Goal: Navigation & Orientation: Find specific page/section

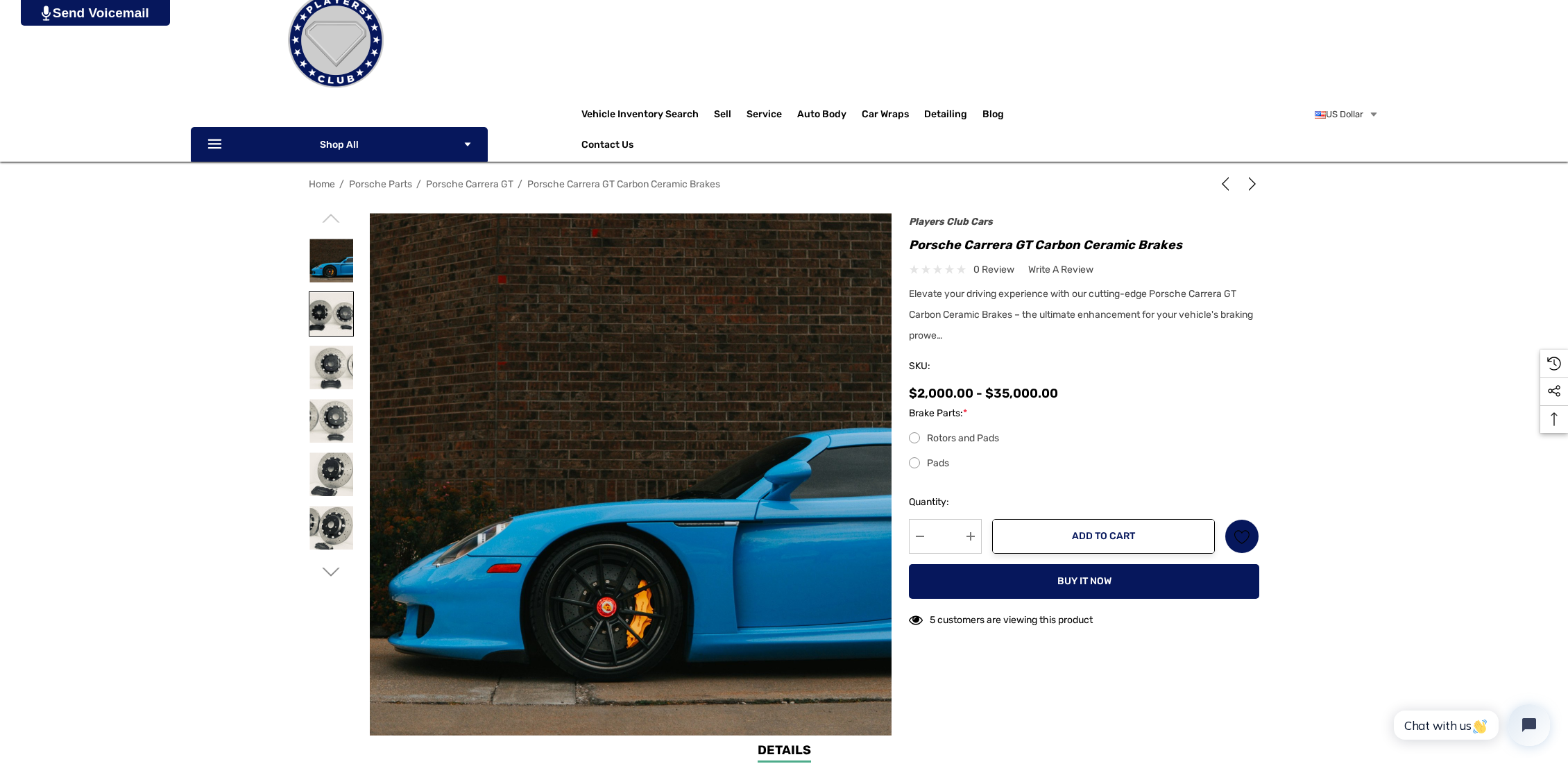
click at [324, 309] on img at bounding box center [331, 314] width 43 height 43
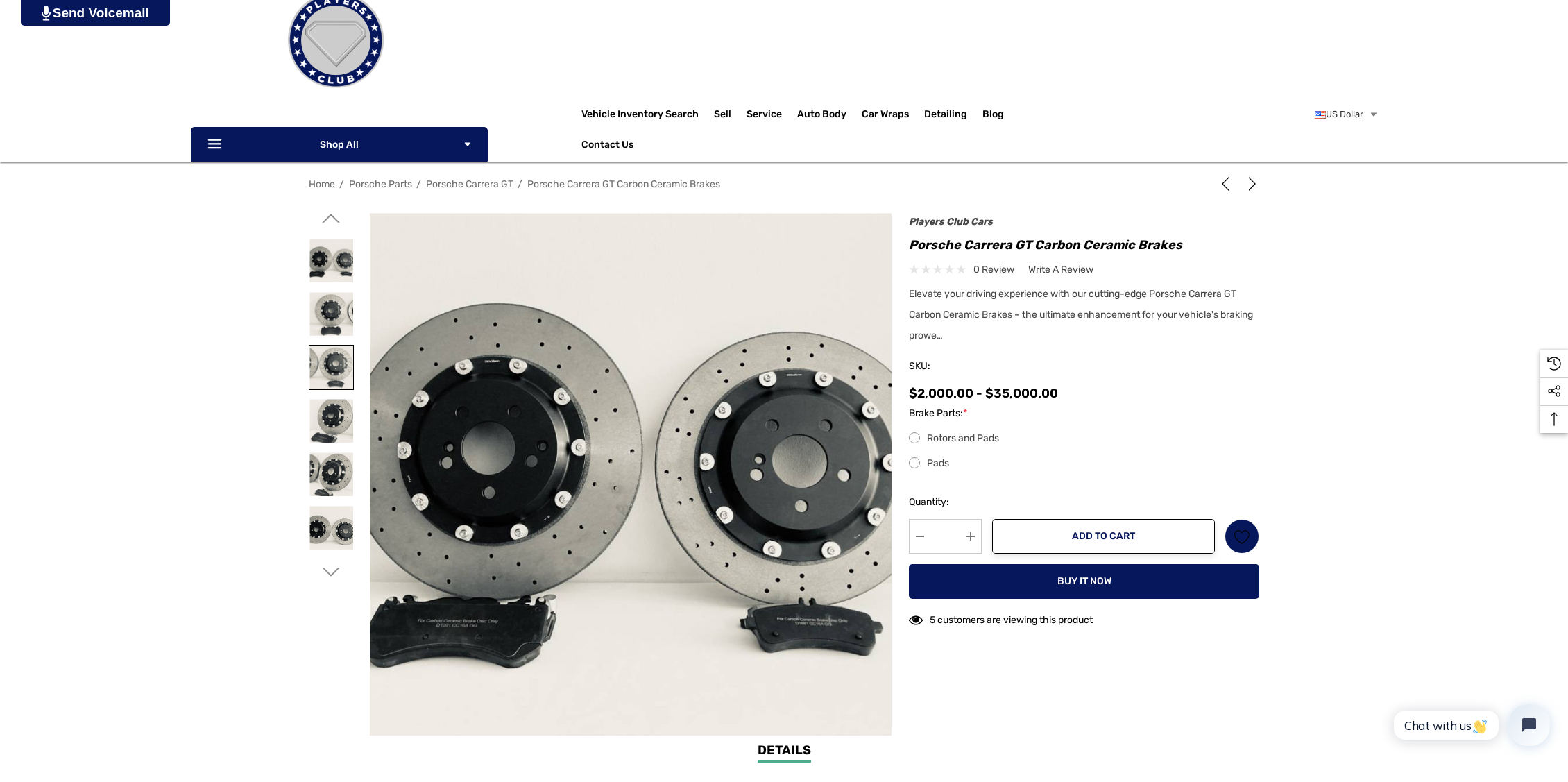
click at [337, 368] on img at bounding box center [331, 367] width 43 height 43
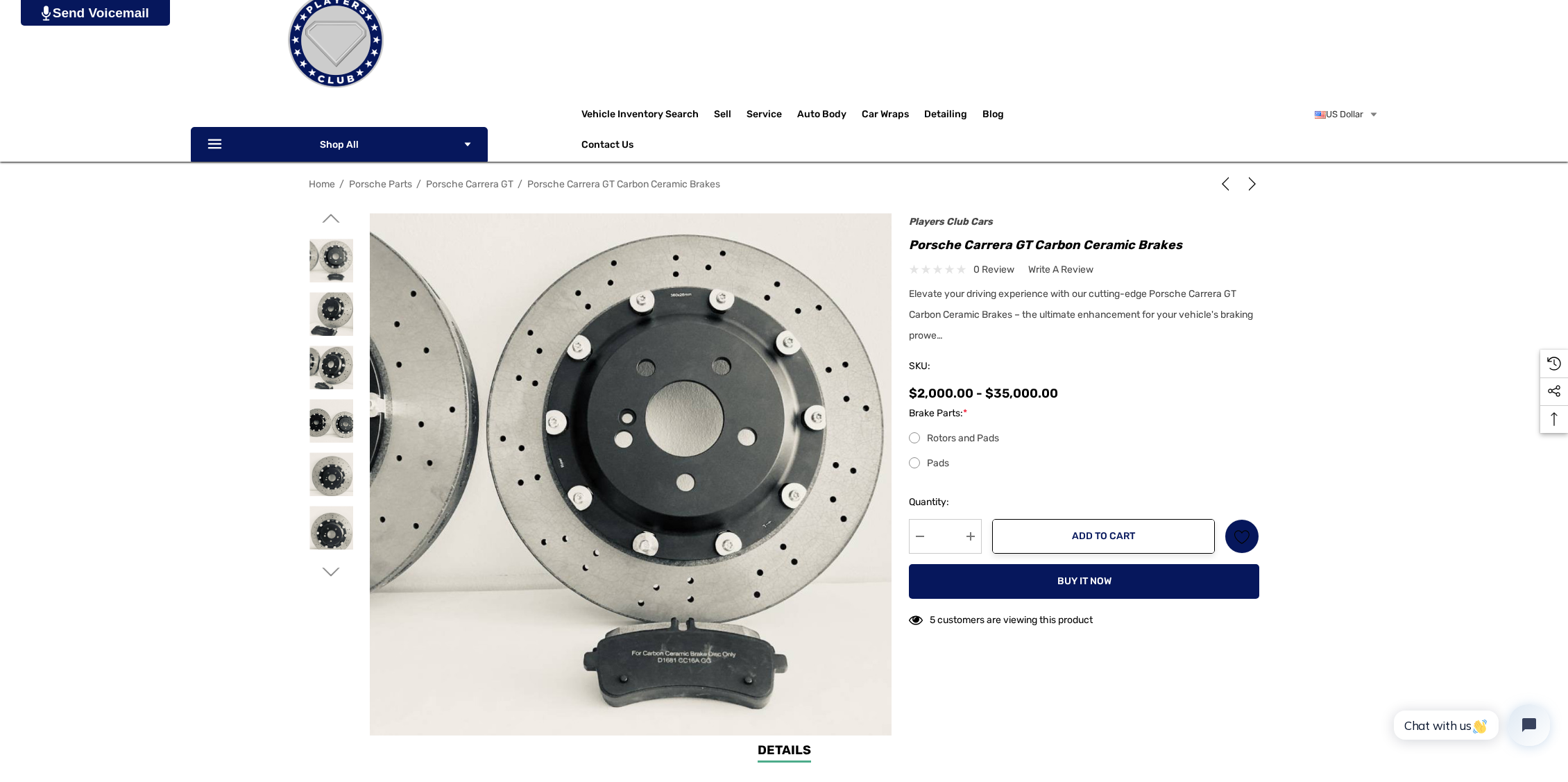
click at [333, 341] on div at bounding box center [331, 367] width 45 height 53
click at [334, 375] on img at bounding box center [331, 367] width 43 height 43
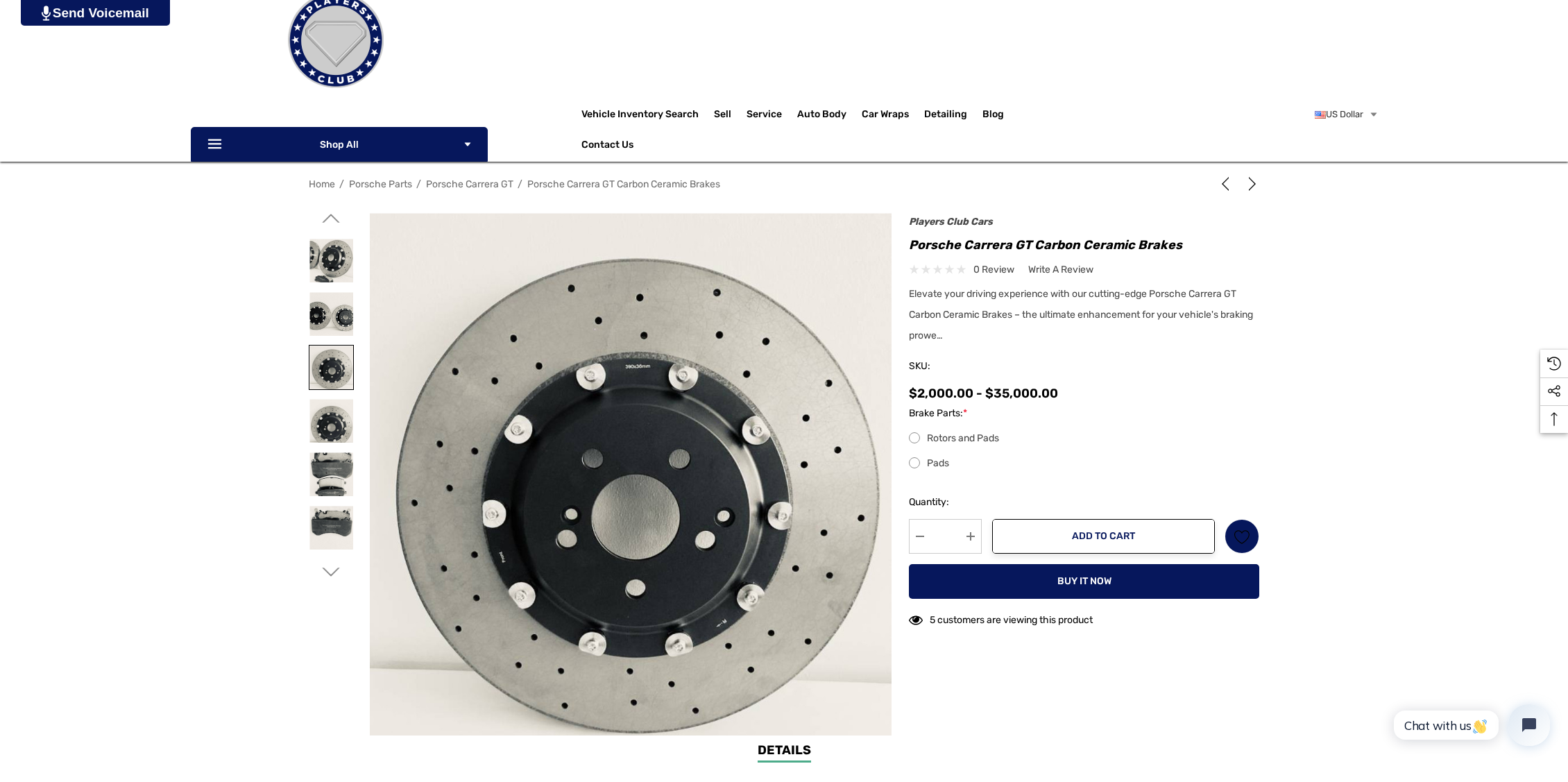
click at [332, 388] on img at bounding box center [331, 367] width 43 height 43
click at [329, 436] on img at bounding box center [331, 420] width 43 height 43
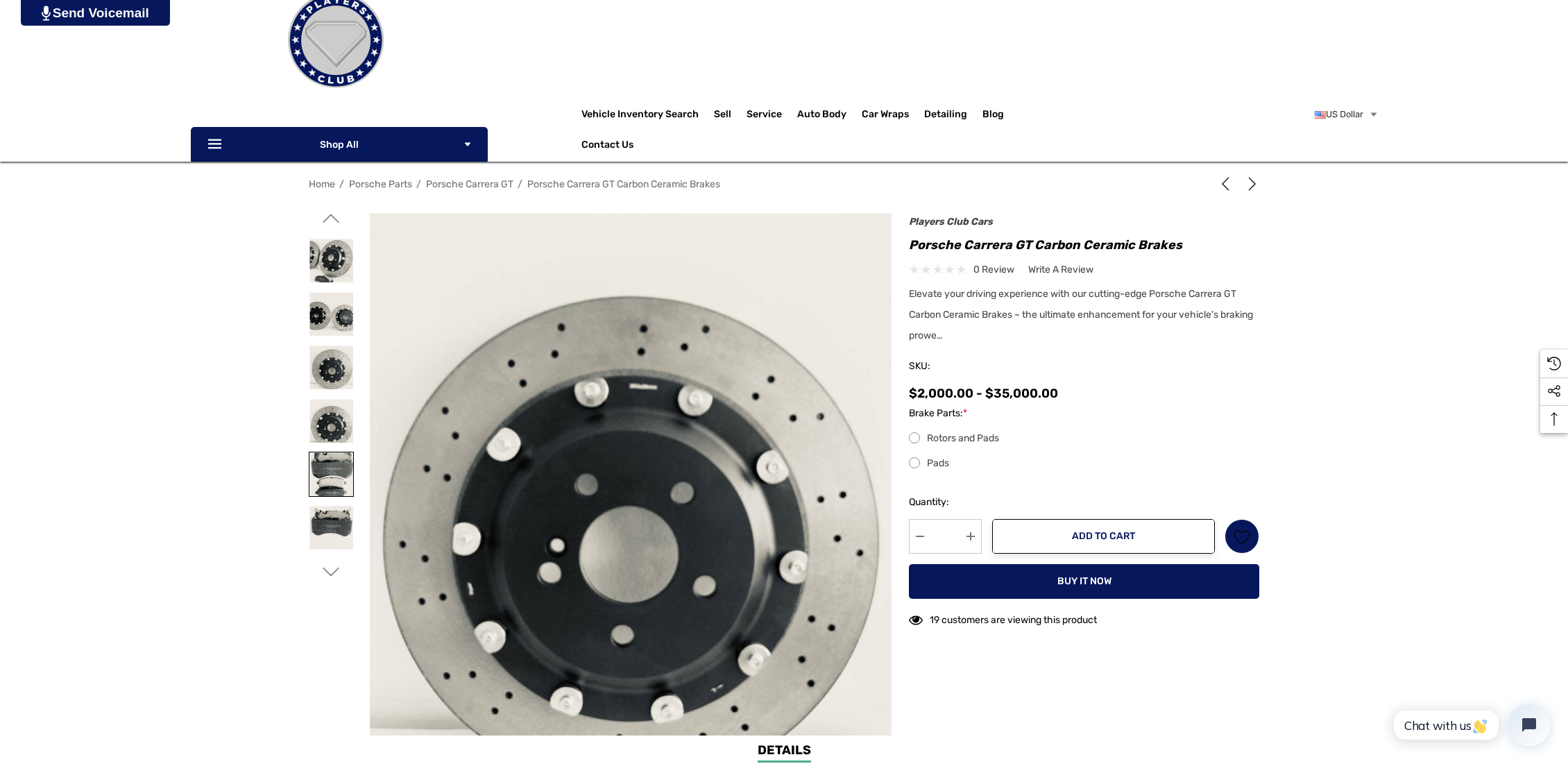
click at [332, 469] on img at bounding box center [331, 473] width 43 height 43
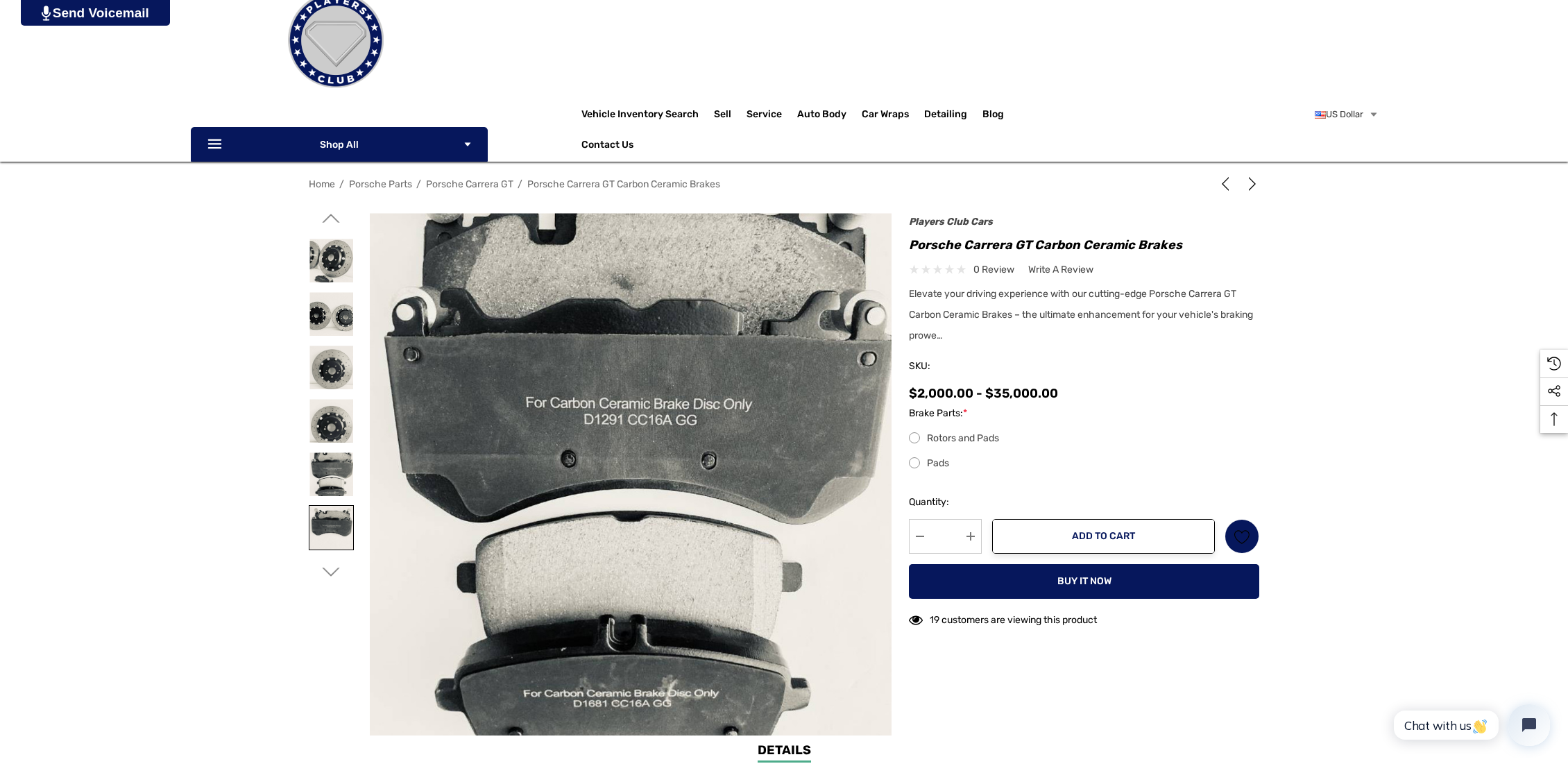
click at [333, 511] on img at bounding box center [331, 527] width 43 height 43
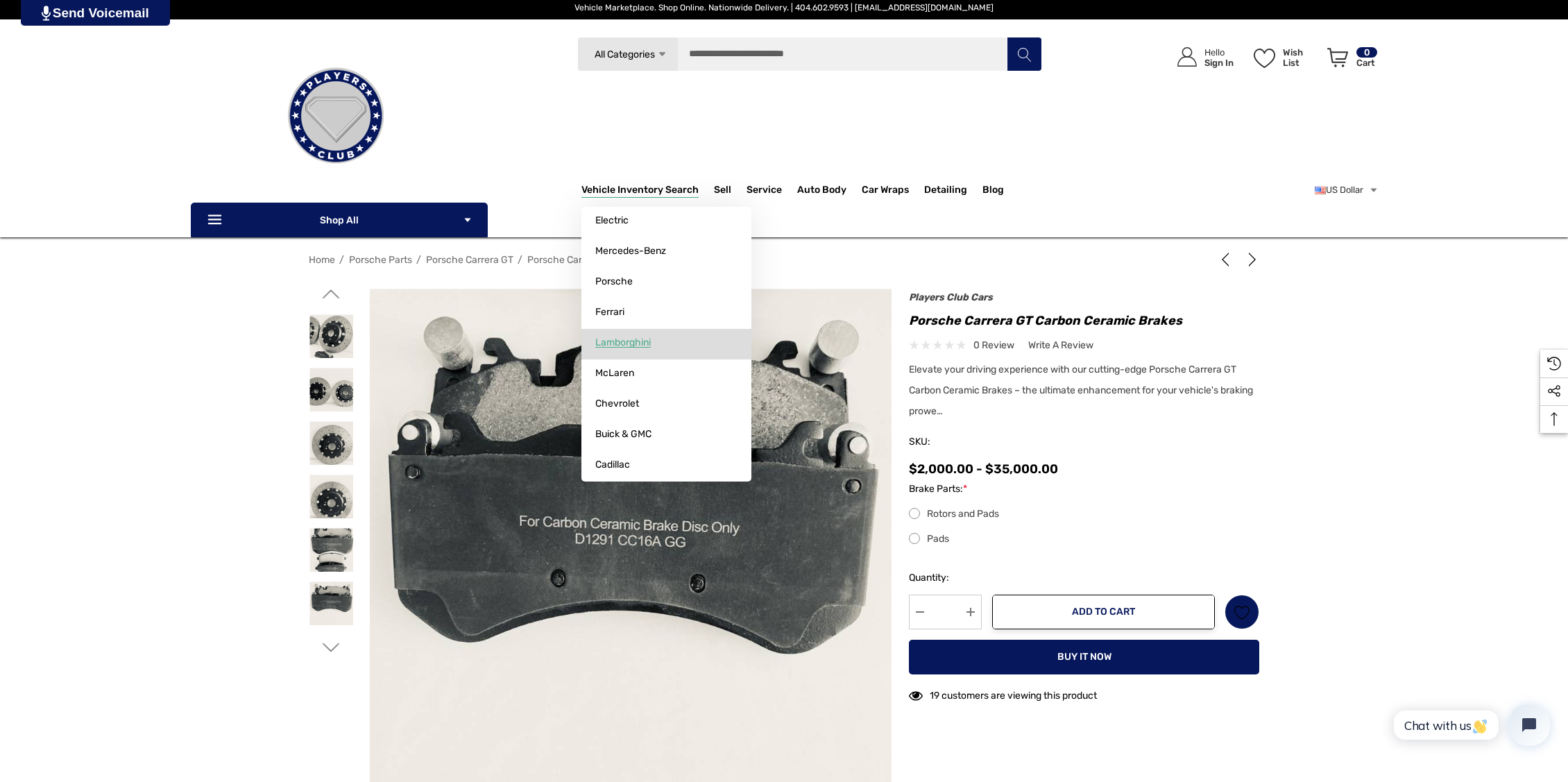
scroll to position [19, 0]
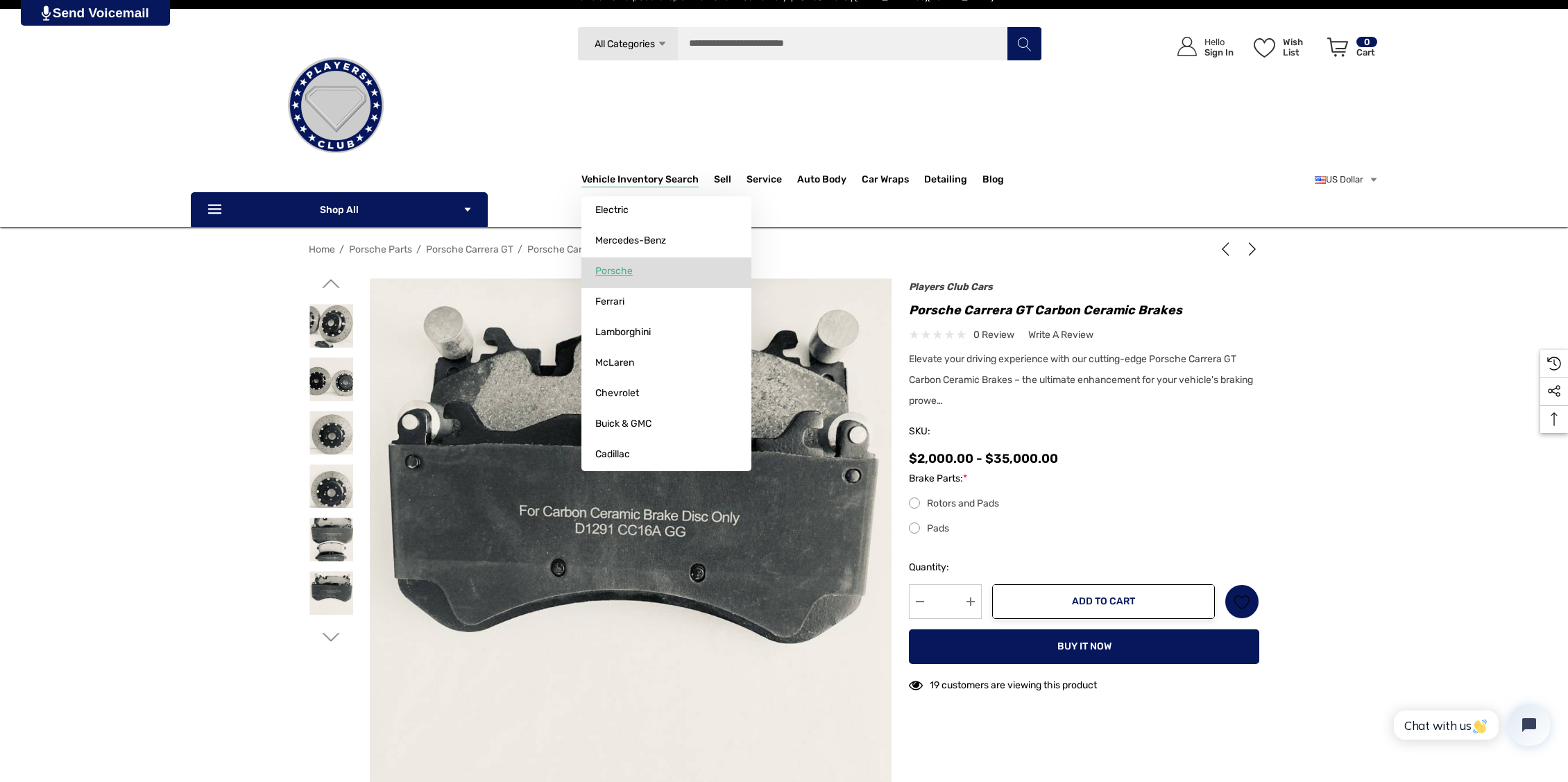
click at [615, 261] on link "Porsche" at bounding box center [667, 271] width 170 height 28
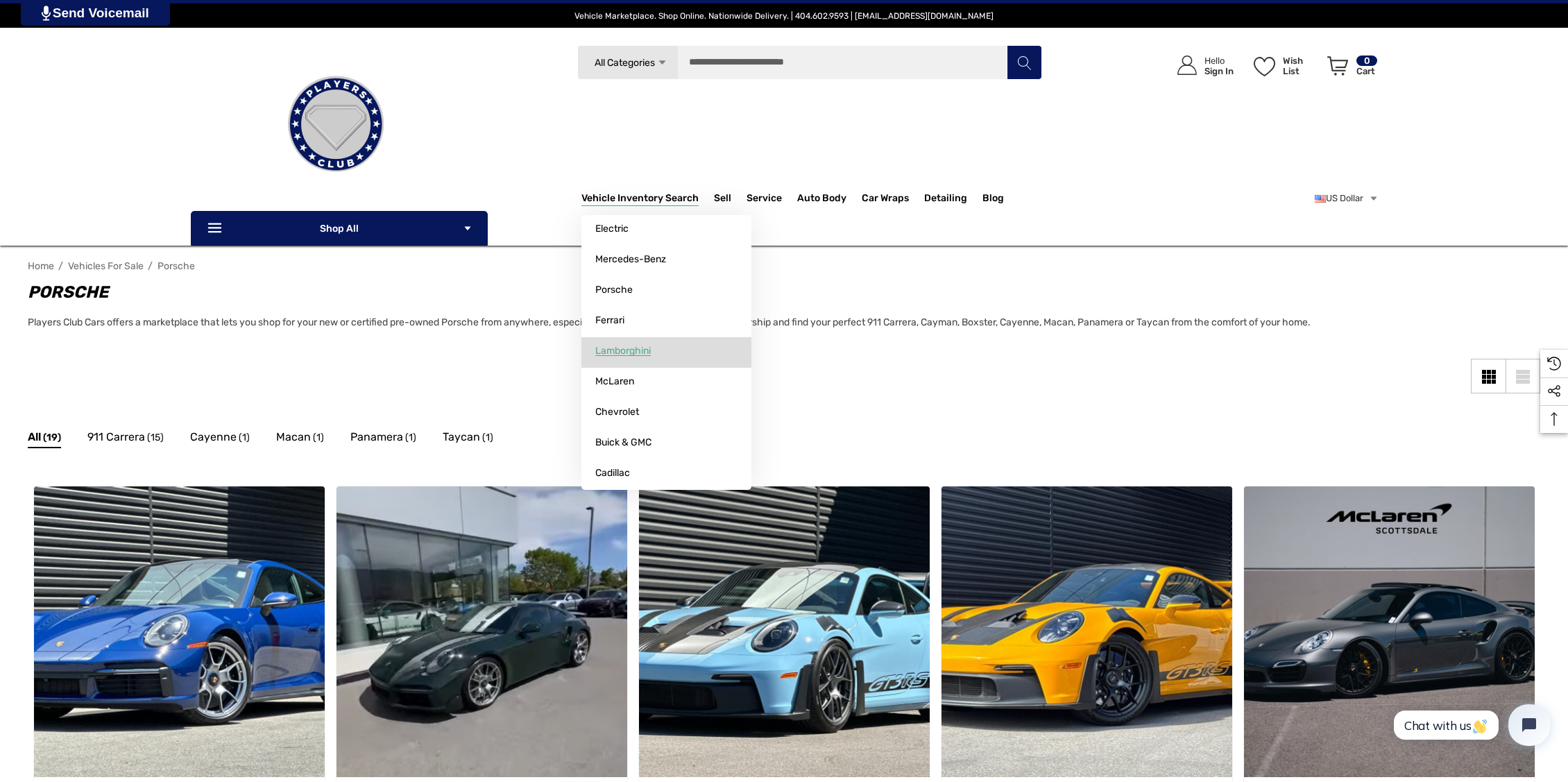
click at [623, 355] on span "Lamborghini" at bounding box center [623, 350] width 56 height 12
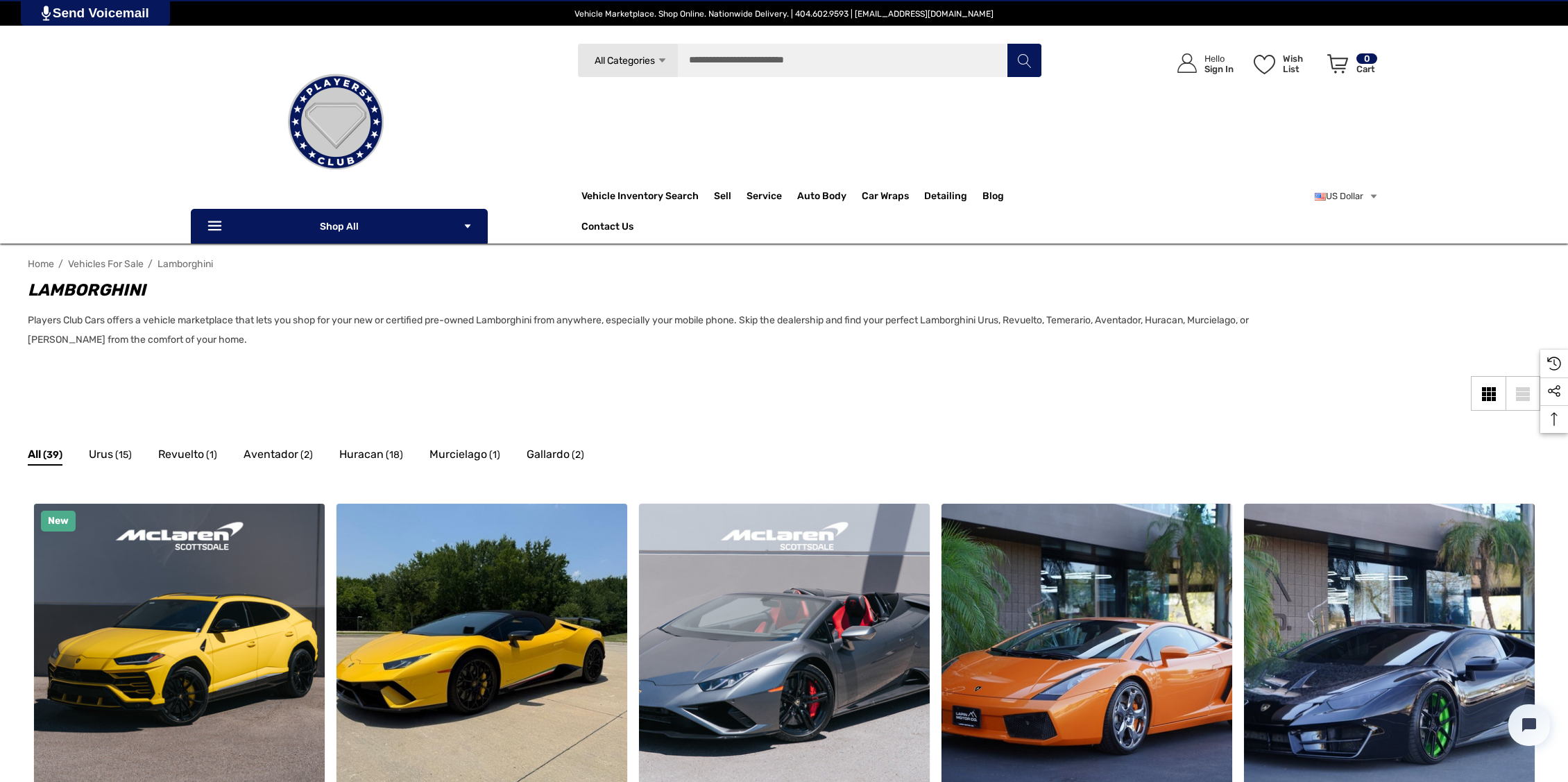
scroll to position [2, 0]
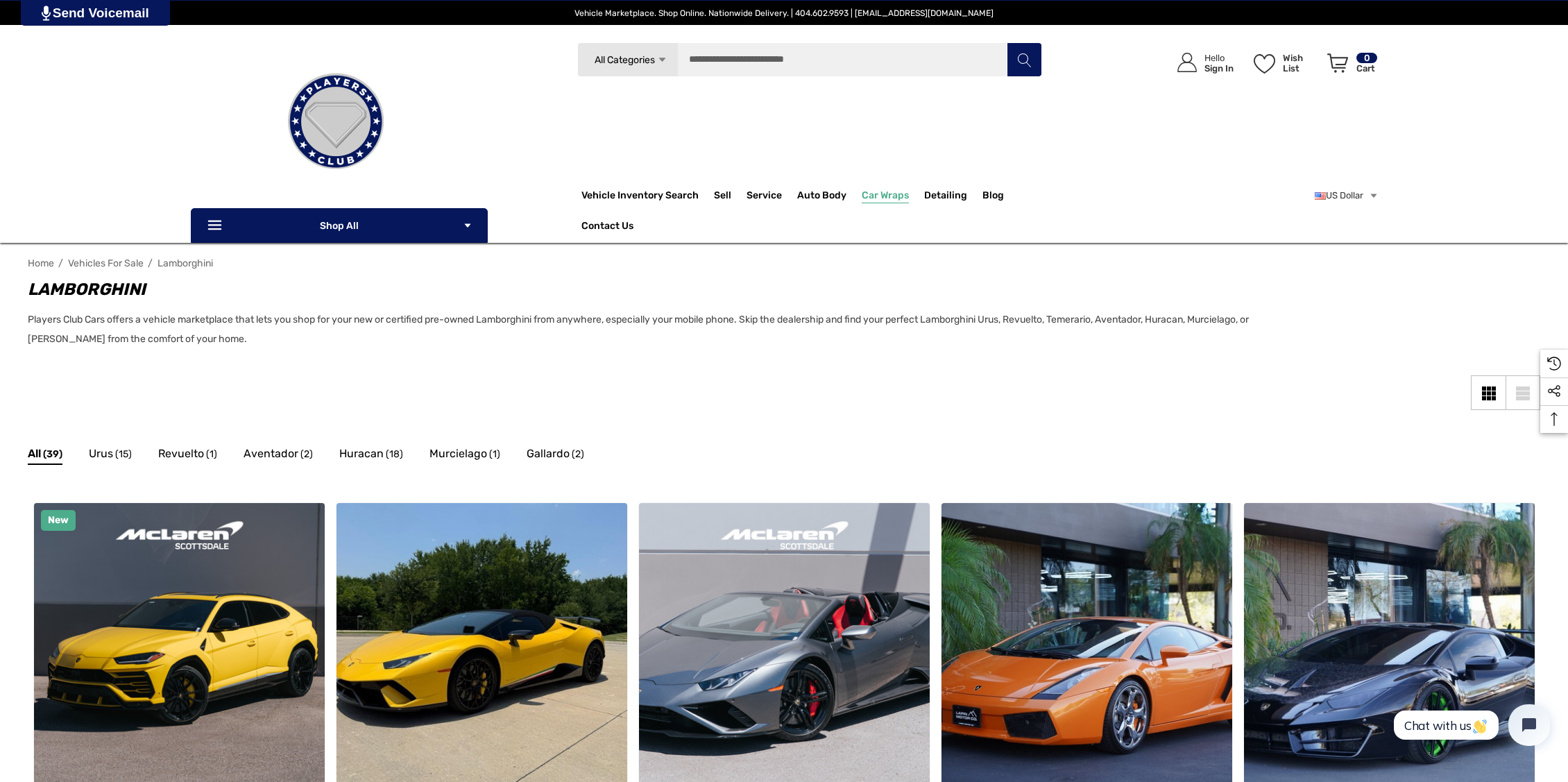
click at [882, 196] on span "Car Wraps" at bounding box center [886, 197] width 48 height 16
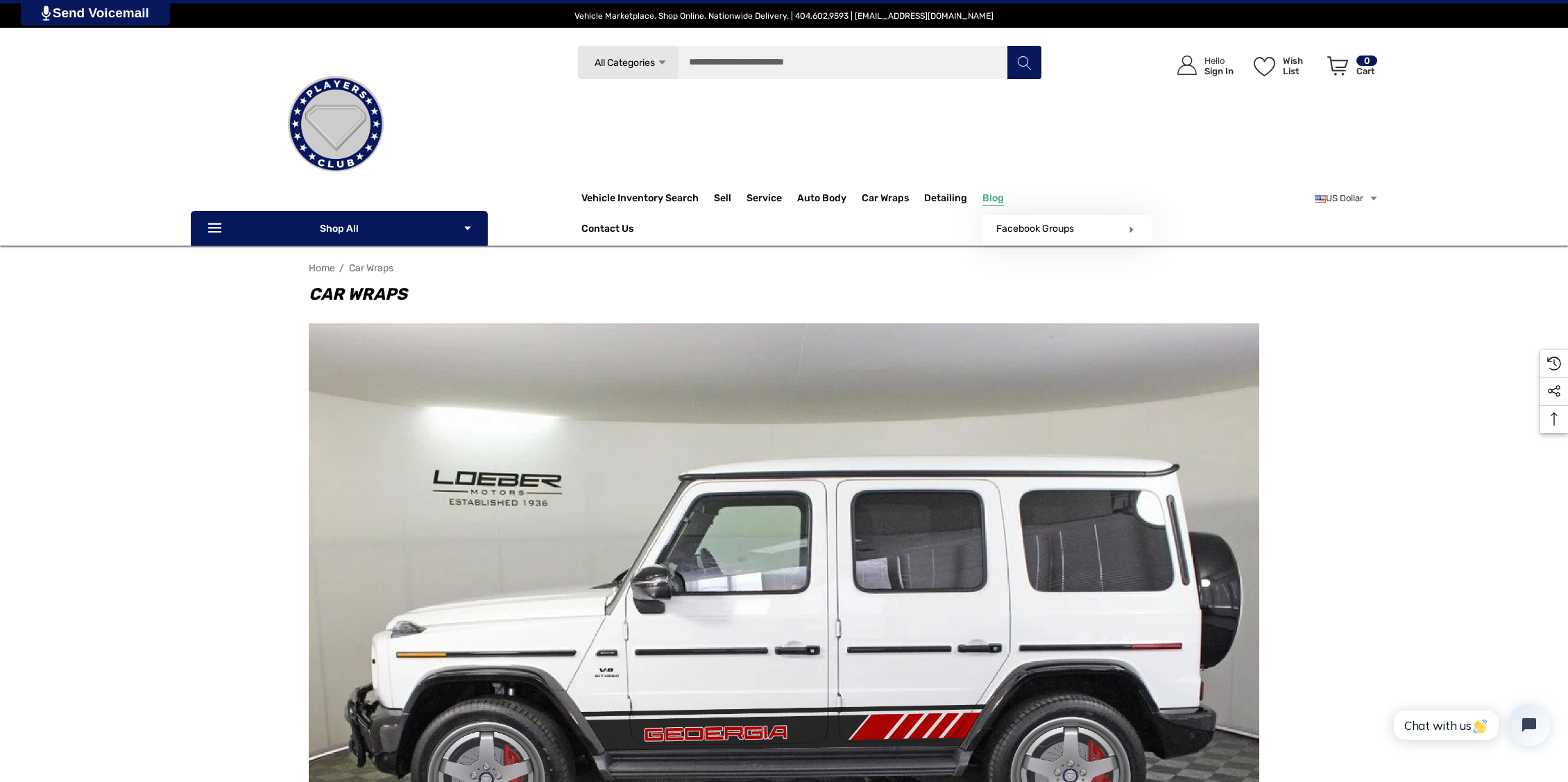
click at [991, 199] on span "Blog" at bounding box center [993, 200] width 21 height 16
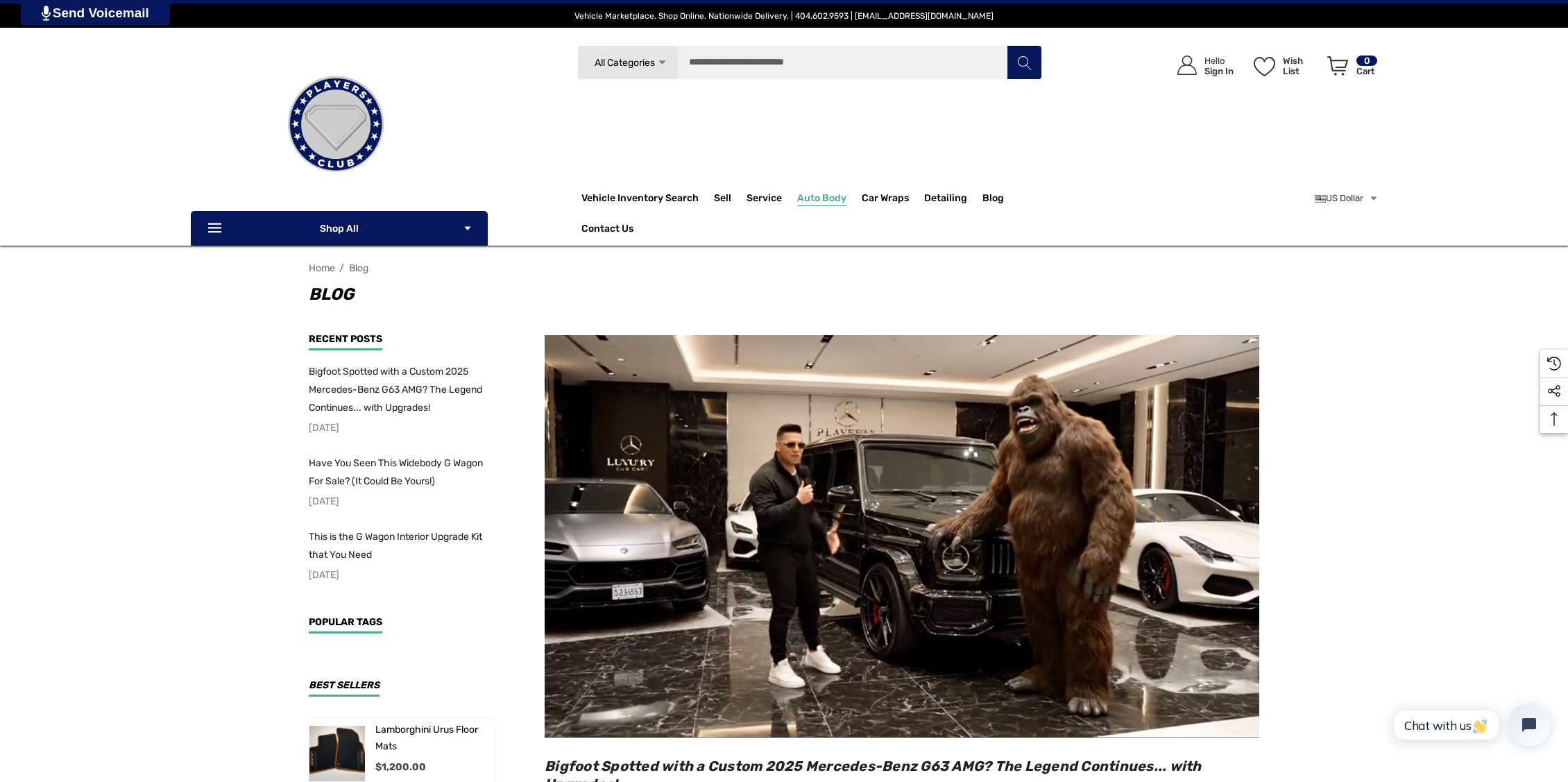
click at [818, 203] on span "Auto Body" at bounding box center [822, 200] width 49 height 16
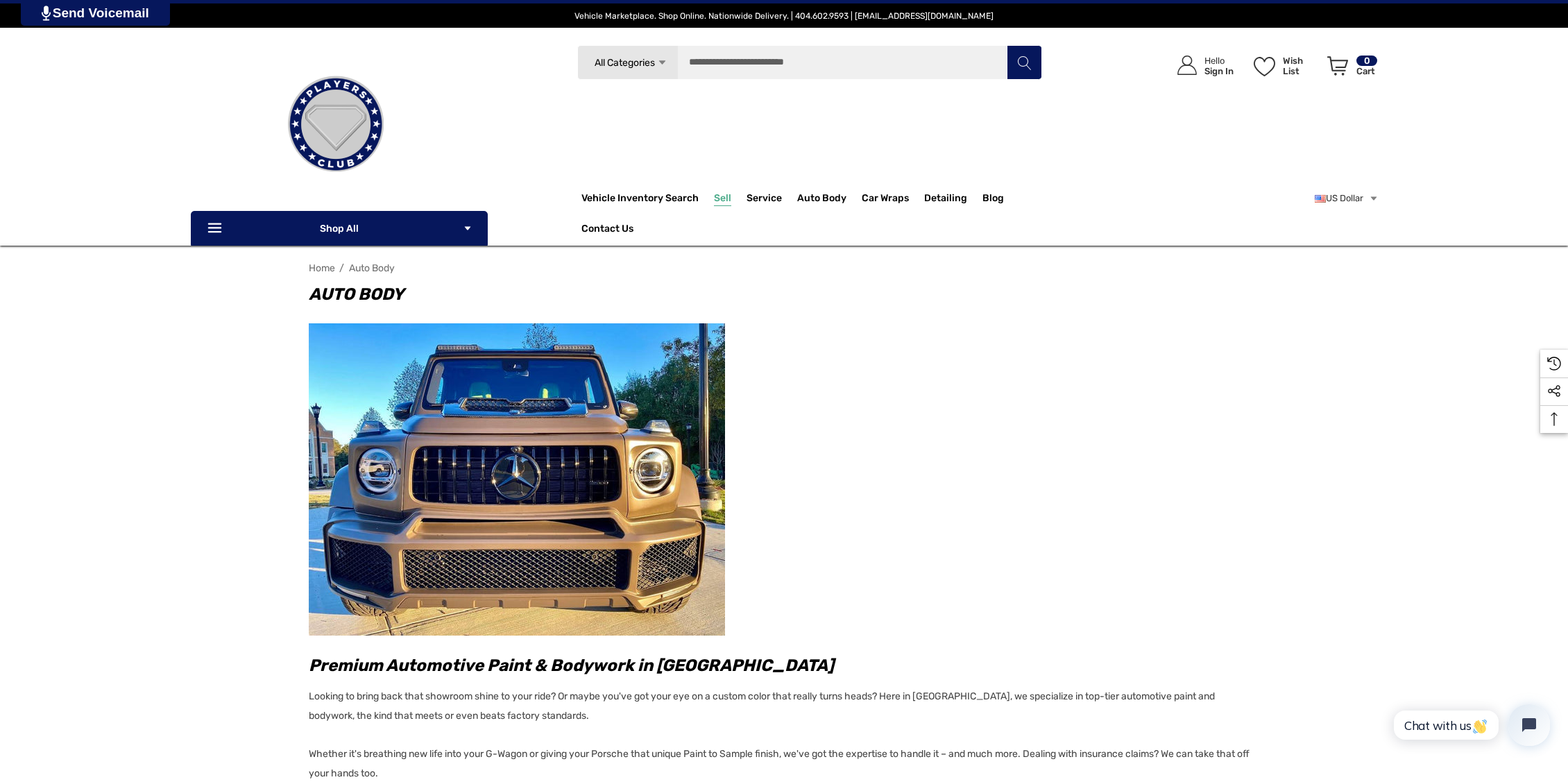
click at [737, 197] on link "Sell" at bounding box center [731, 198] width 33 height 28
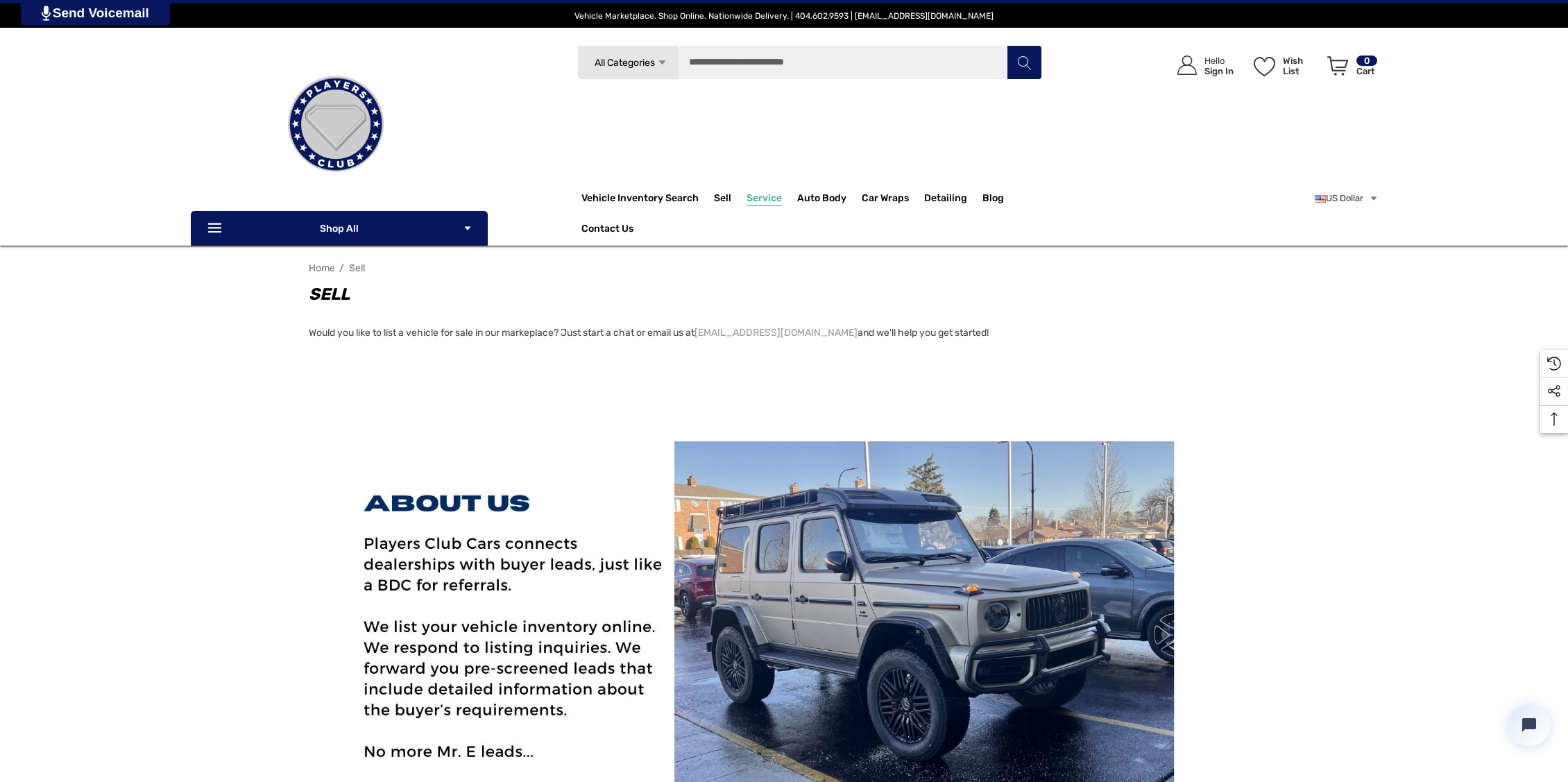
click at [773, 199] on span "Service" at bounding box center [764, 200] width 35 height 16
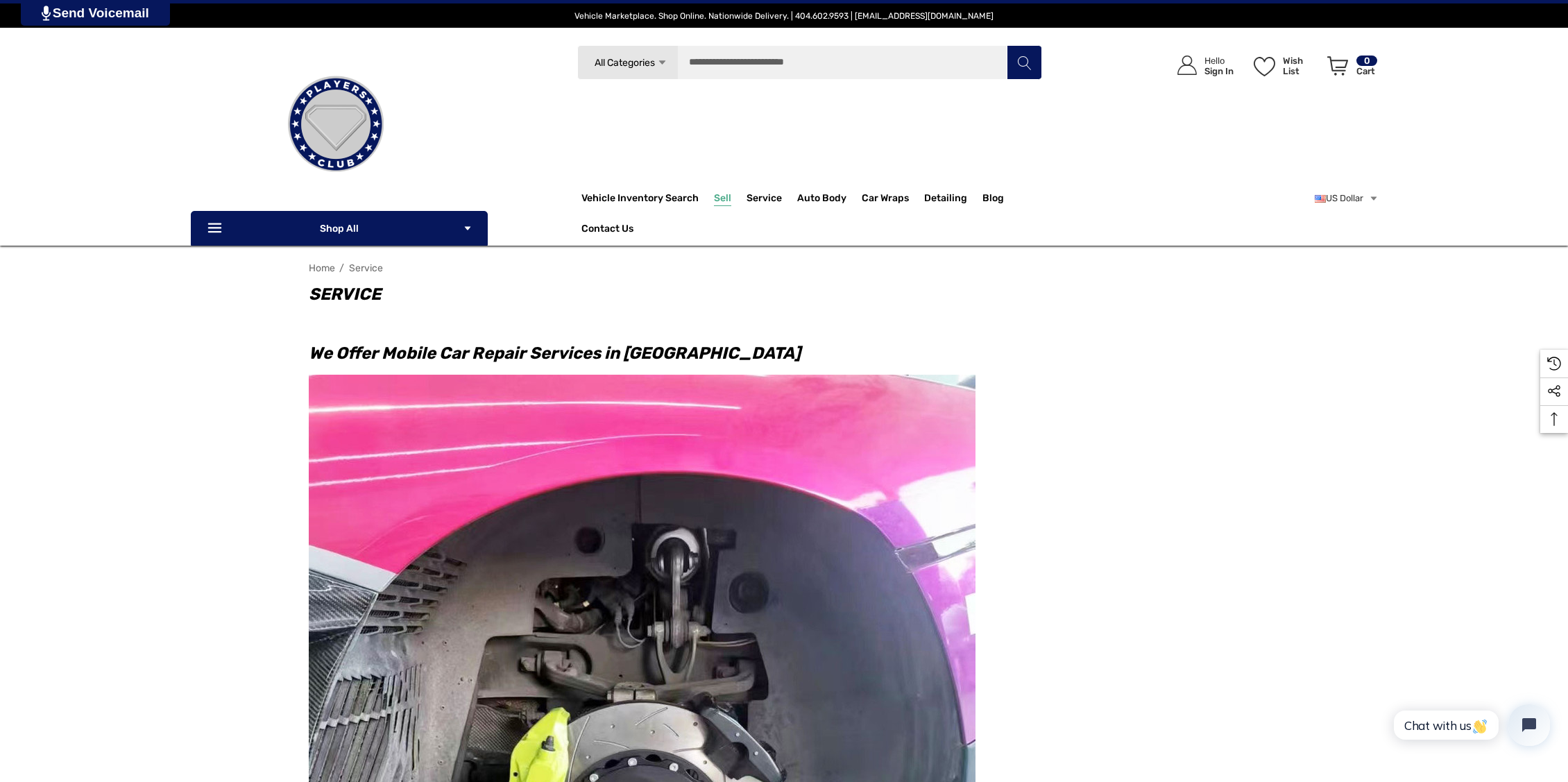
click at [718, 197] on span "Sell" at bounding box center [723, 200] width 17 height 16
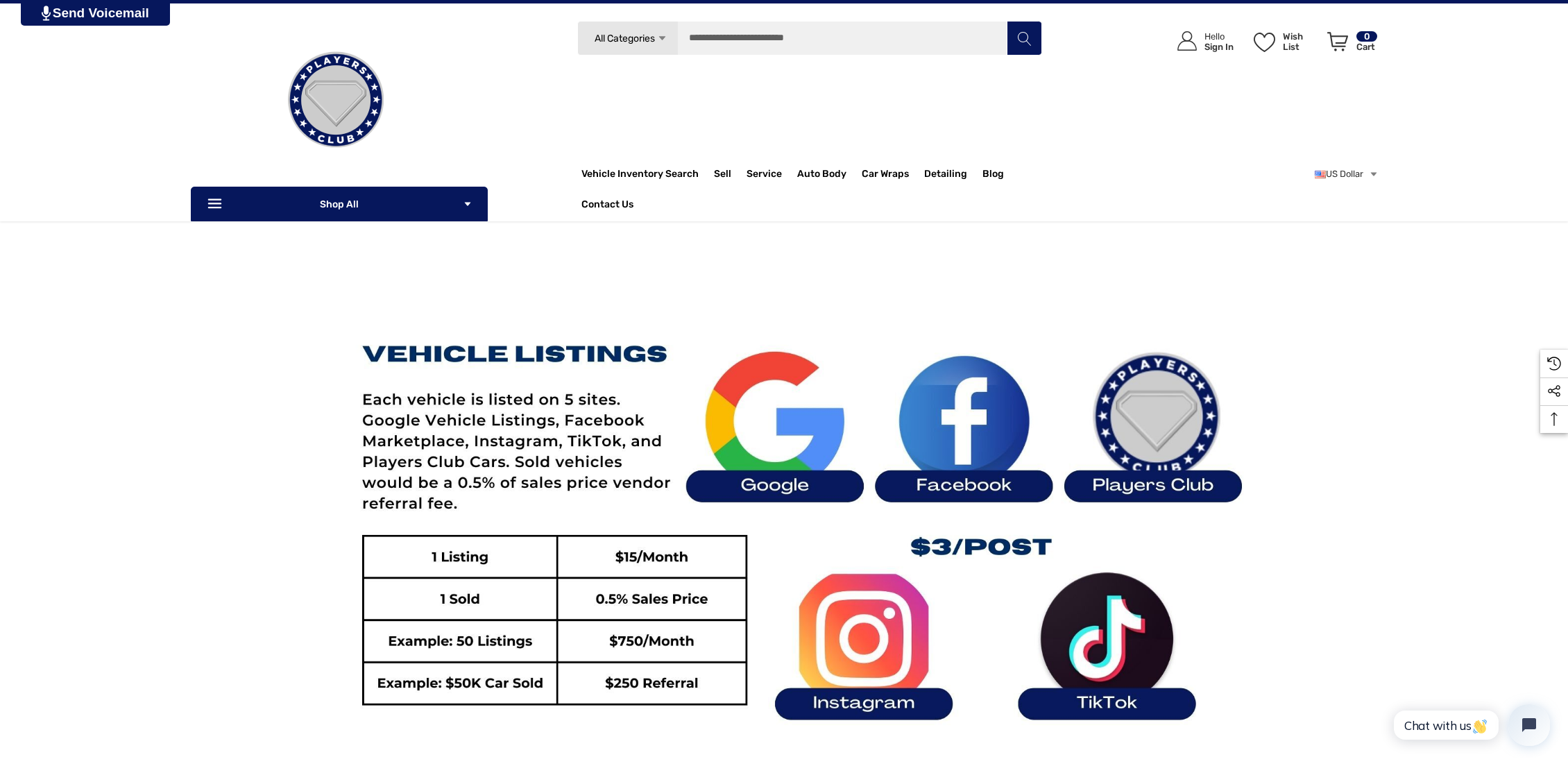
scroll to position [607, 0]
